Goal: Task Accomplishment & Management: Use online tool/utility

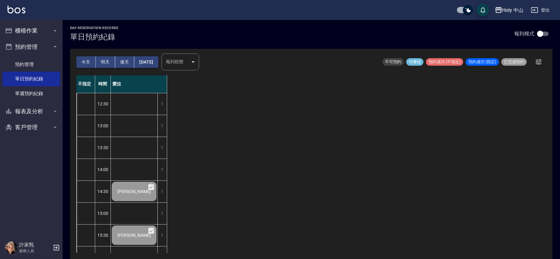
scroll to position [197, 0]
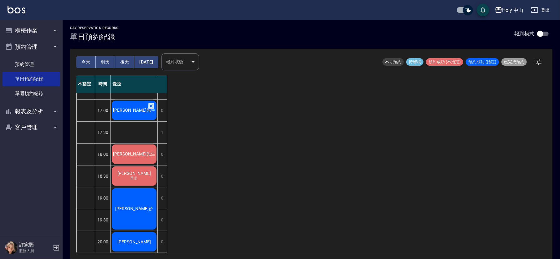
click at [140, 3] on span "[PERSON_NAME]先生" at bounding box center [134, 0] width 36 height 5
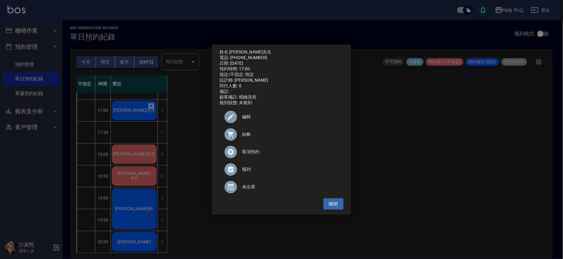
click at [241, 134] on div at bounding box center [233, 134] width 18 height 13
click at [458, 160] on div "姓名: [PERSON_NAME]先生 電話: [PHONE_NUMBER] 日期: [DATE] 預約時間: 17:00 指定/不指定: 指定 設計師: 愛…" at bounding box center [281, 129] width 563 height 259
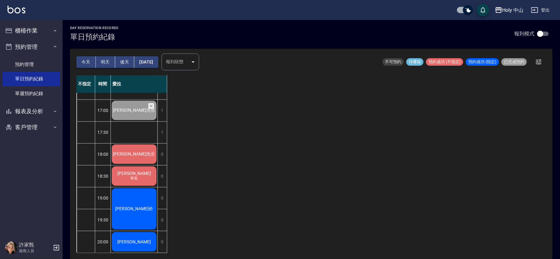
click at [141, 3] on span "[PERSON_NAME]先生" at bounding box center [134, 0] width 36 height 5
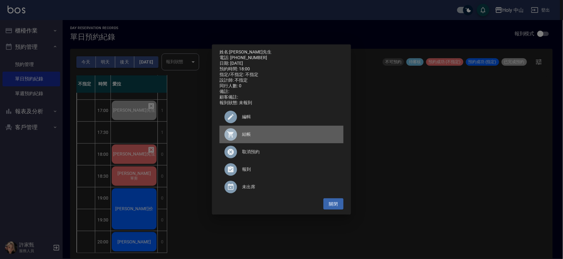
click at [248, 136] on span "結帳" at bounding box center [290, 134] width 96 height 7
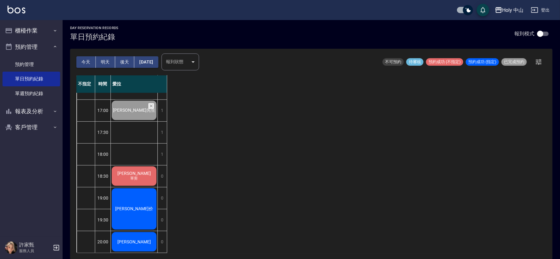
click at [139, 12] on div "[PERSON_NAME]先生 單剪" at bounding box center [134, 0] width 47 height 21
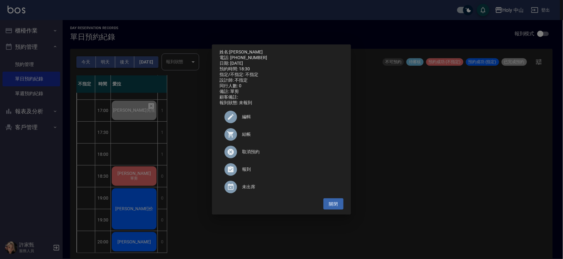
click at [424, 193] on div "姓名: [PERSON_NAME]先生 電話: [PHONE_NUMBER] 日期: [DATE] 預約時間: 18:30 指定/不指定: 不指定 設計師: …" at bounding box center [281, 129] width 563 height 259
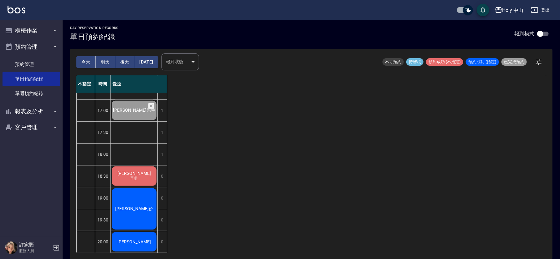
click at [156, 12] on div "[PERSON_NAME]先生 單剪" at bounding box center [134, 0] width 47 height 21
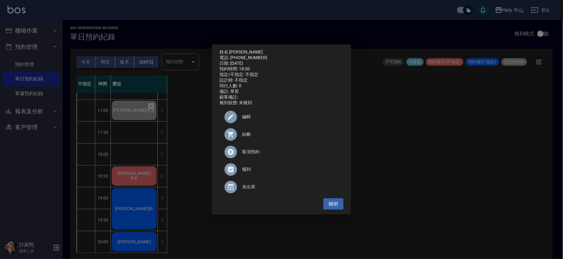
click at [465, 215] on div "姓名: [PERSON_NAME]先生 電話: [PHONE_NUMBER] 日期: [DATE] 預約時間: 18:30 指定/不指定: 不指定 設計師: …" at bounding box center [281, 129] width 563 height 259
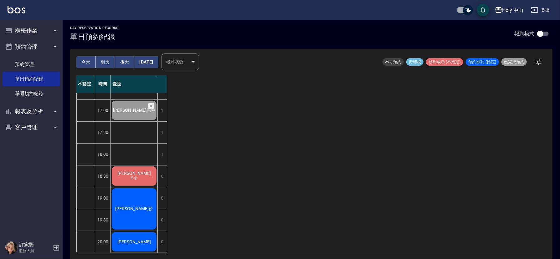
click at [454, 245] on div "不指定 時間 愛拉 12:30 13:00 13:30 14:00 14:30 15:00 15:30 16:00 16:30 17:00 17:30 18:…" at bounding box center [311, 164] width 470 height 178
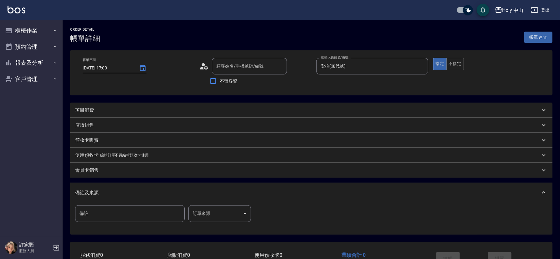
type input "2025/08/14 17:00"
type input "愛拉(無代號)"
click at [162, 109] on div "項目消費" at bounding box center [307, 110] width 465 height 7
type input "賴先生/0910036018/"
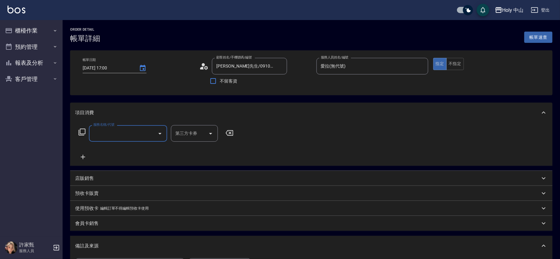
click at [147, 131] on input "服務名稱/代號" at bounding box center [123, 133] width 63 height 11
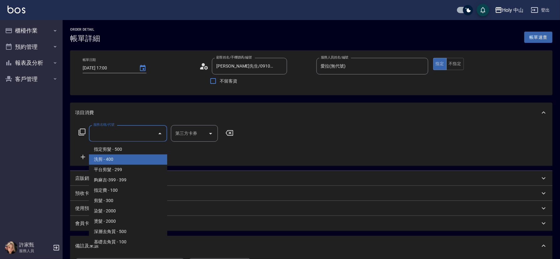
click at [122, 156] on span "洗剪 - 400" at bounding box center [128, 160] width 78 height 10
type input "洗剪(3)"
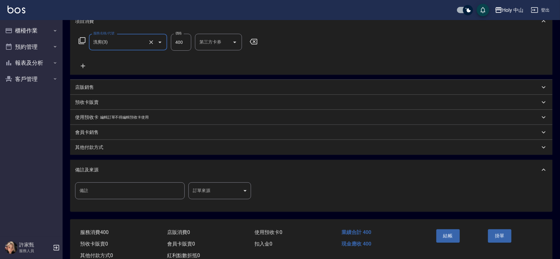
scroll to position [94, 0]
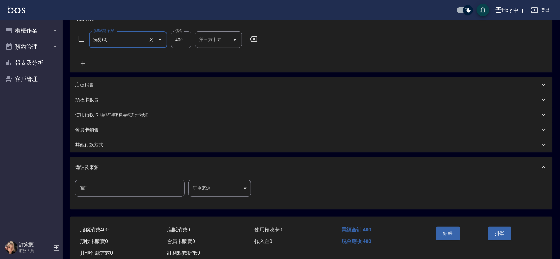
click at [208, 186] on body "Holy 中山 登出 櫃檯作業 打帳單 帳單列表 營業儀表板 現場電腦打卡 預約管理 預約管理 單日預約紀錄 單週預約紀錄 報表及分析 報表目錄 店家日報表 …" at bounding box center [280, 90] width 560 height 368
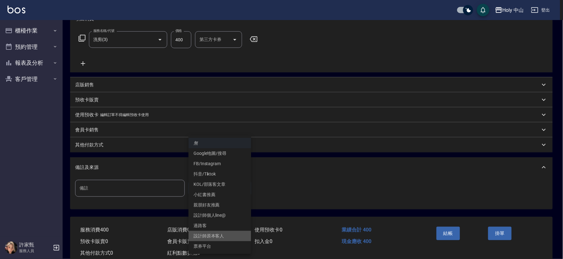
click at [214, 234] on li "設計師原本客人" at bounding box center [219, 236] width 63 height 10
type input "設計師原本客人"
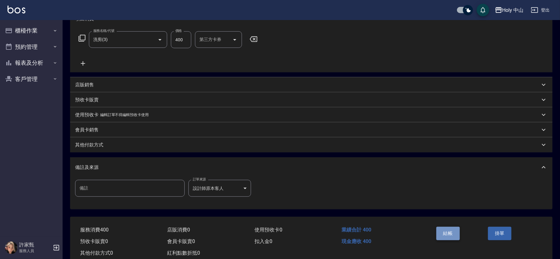
click at [445, 233] on button "結帳" at bounding box center [447, 233] width 23 height 13
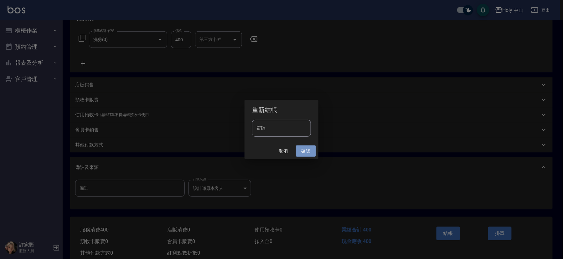
click at [308, 152] on button "確認" at bounding box center [306, 152] width 20 height 12
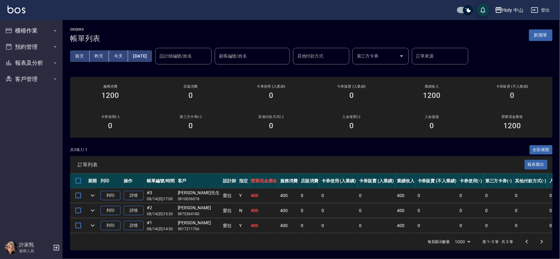
scroll to position [6, 0]
